Goal: Transaction & Acquisition: Book appointment/travel/reservation

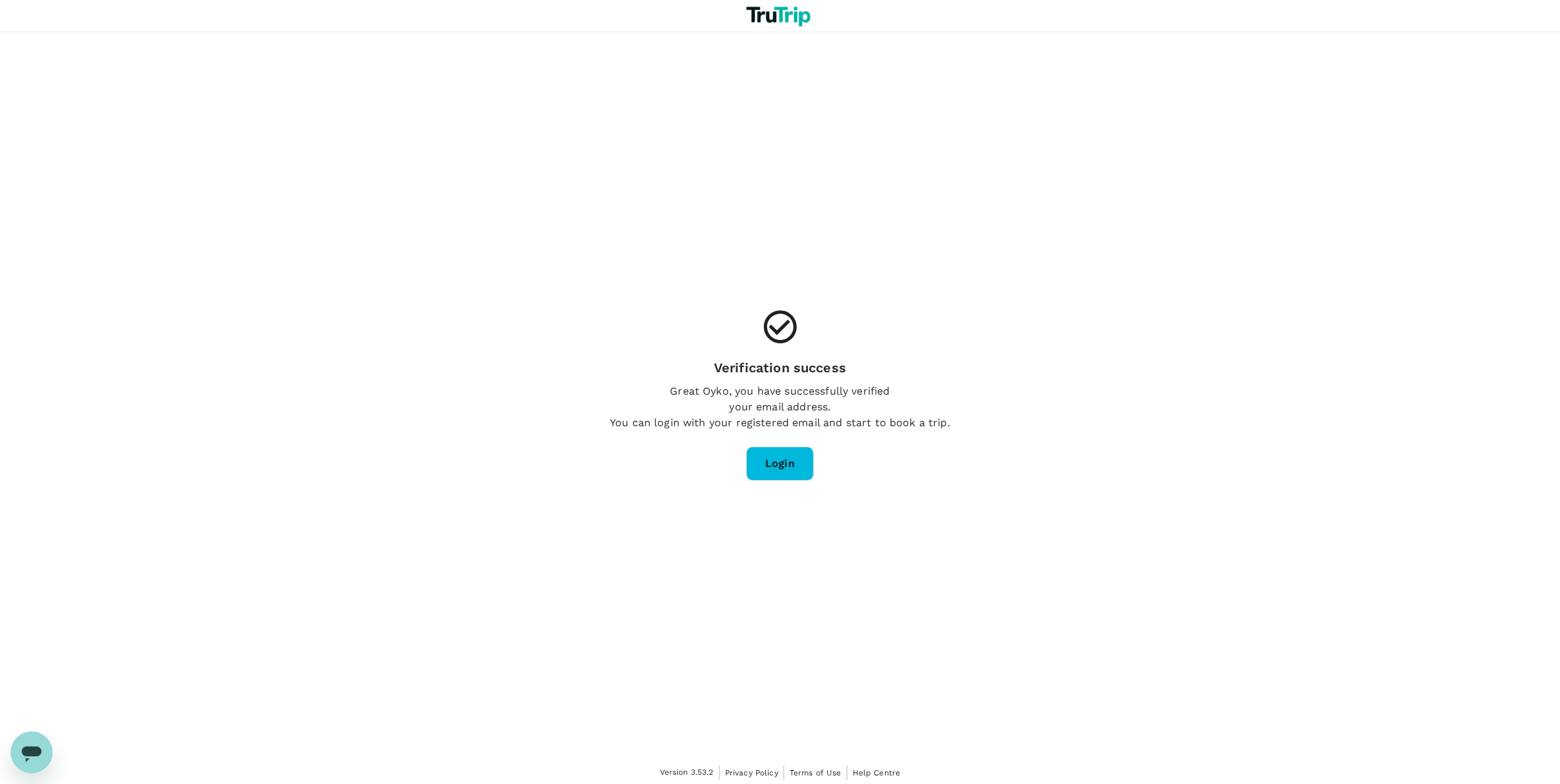
click at [783, 466] on link "Login" at bounding box center [780, 464] width 68 height 34
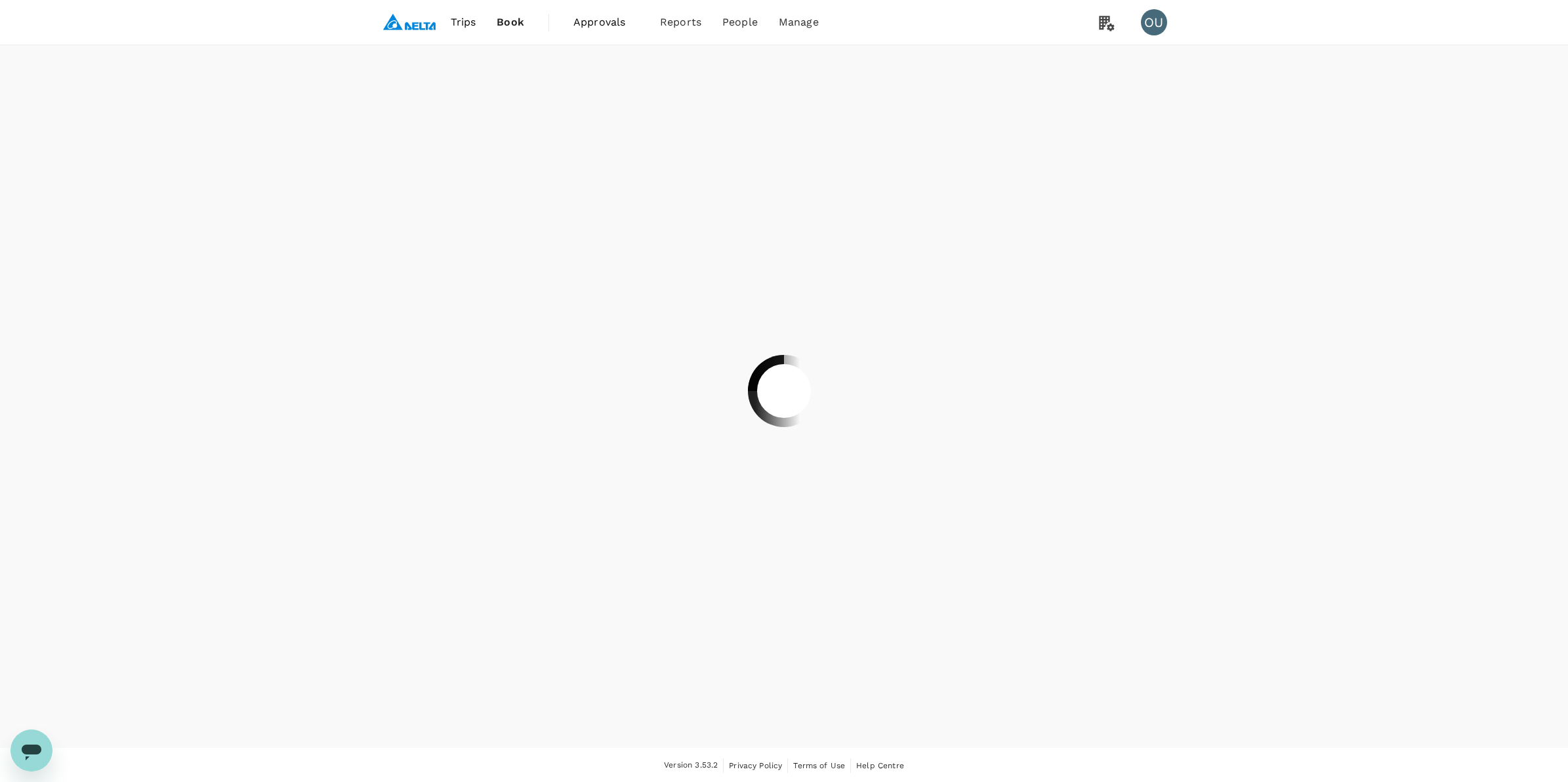
click at [1106, 23] on div at bounding box center [784, 391] width 1568 height 782
